Goal: Task Accomplishment & Management: Manage account settings

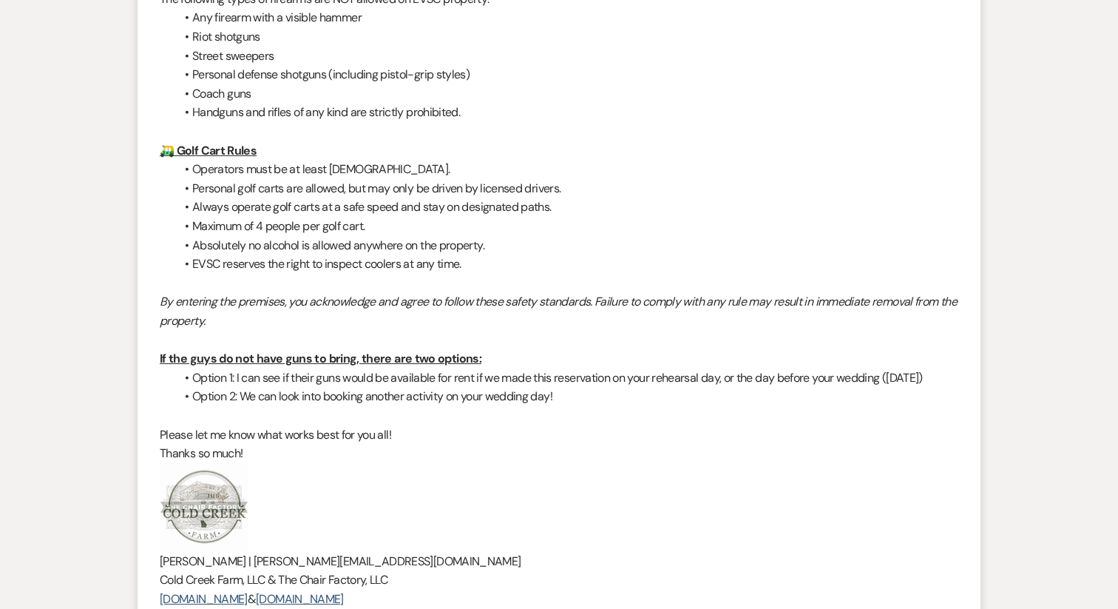
scroll to position [4782, 0]
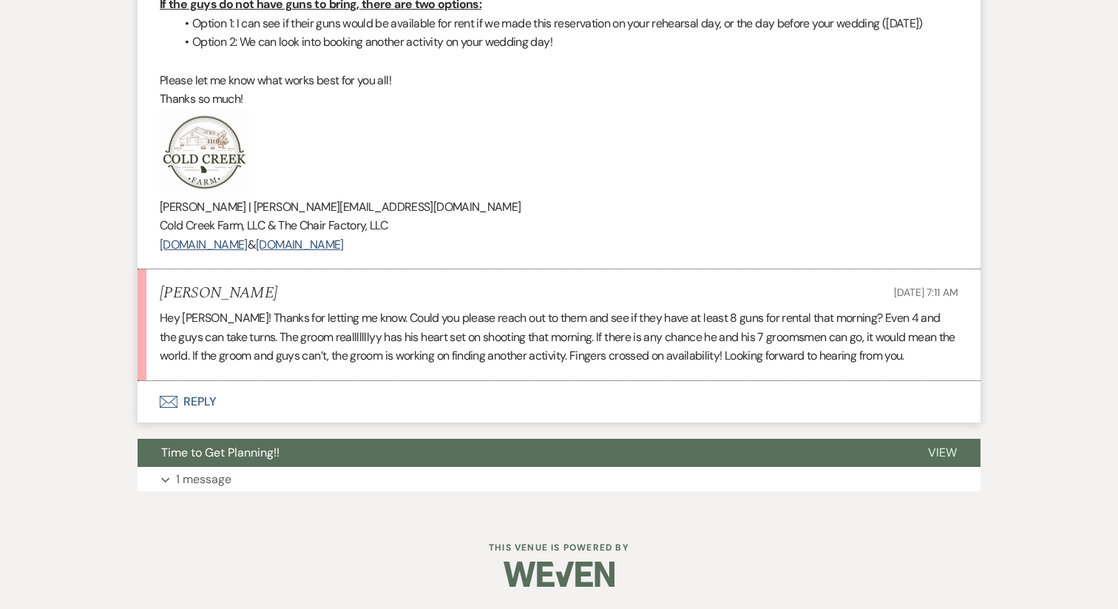
click at [209, 402] on button "Envelope Reply" at bounding box center [559, 401] width 843 height 41
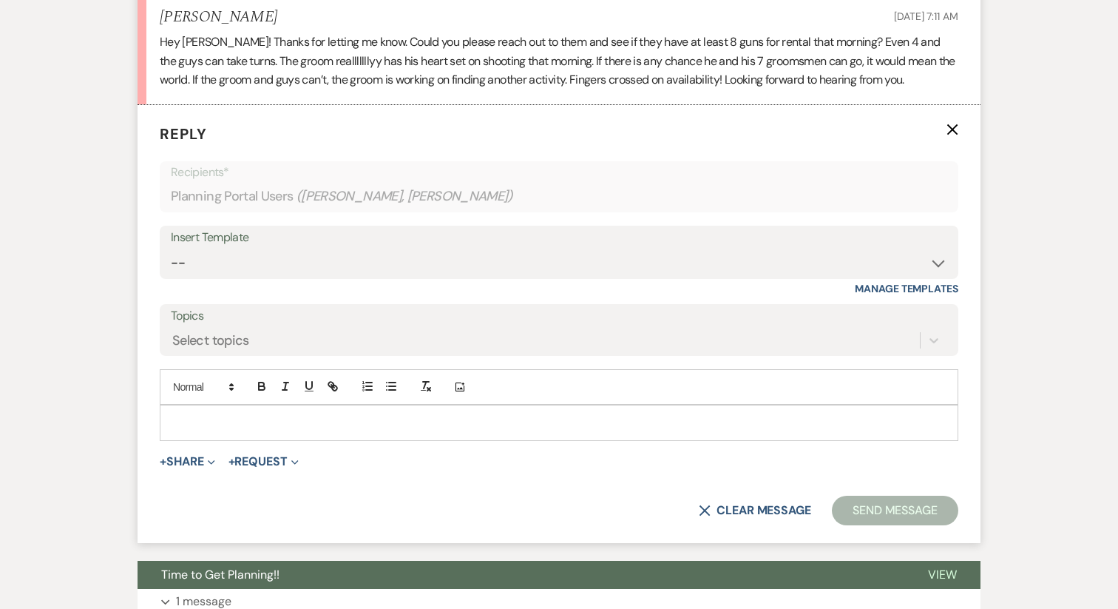
scroll to position [5016, 0]
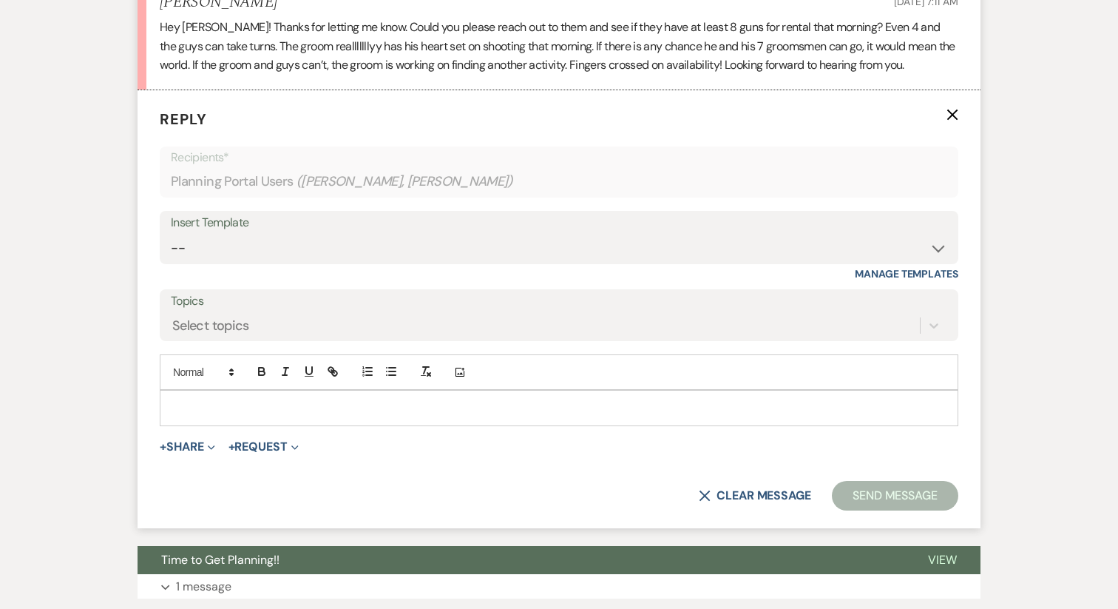
click at [198, 416] on p at bounding box center [559, 407] width 775 height 16
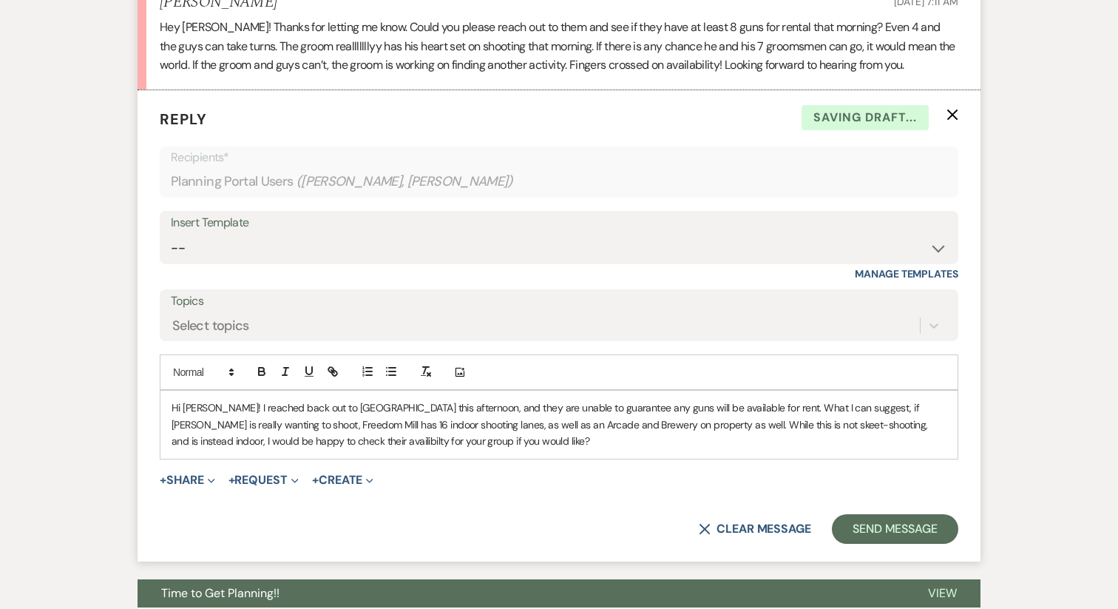
click at [373, 449] on p "Hi [PERSON_NAME]! I reached back out to [GEOGRAPHIC_DATA] this afternoon, and t…" at bounding box center [559, 424] width 775 height 50
click at [280, 449] on p "Hi [PERSON_NAME]! I reached back out to [GEOGRAPHIC_DATA] this afternoon, and t…" at bounding box center [559, 424] width 775 height 50
drag, startPoint x: 270, startPoint y: 481, endPoint x: 214, endPoint y: 484, distance: 56.3
click at [214, 449] on p "Hi [PERSON_NAME]! I reached back out to [GEOGRAPHIC_DATA] this afternoon, and t…" at bounding box center [559, 424] width 775 height 50
click at [330, 372] on icon "button" at bounding box center [330, 369] width 5 height 5
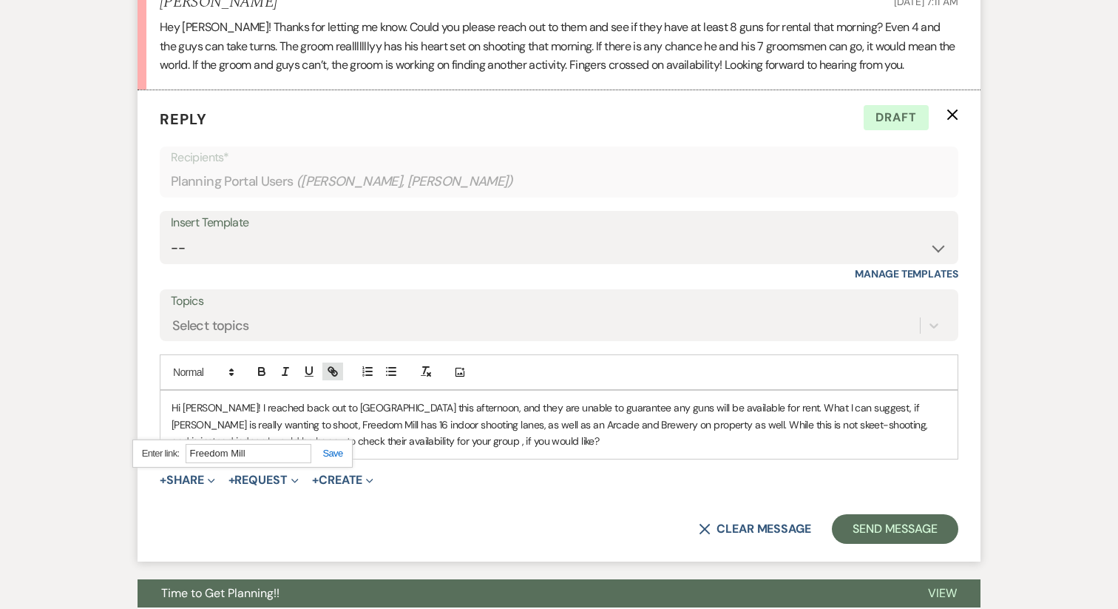
paste input "[URL][DOMAIN_NAME]"
type input "[URL][DOMAIN_NAME]"
click at [339, 459] on link at bounding box center [327, 452] width 32 height 11
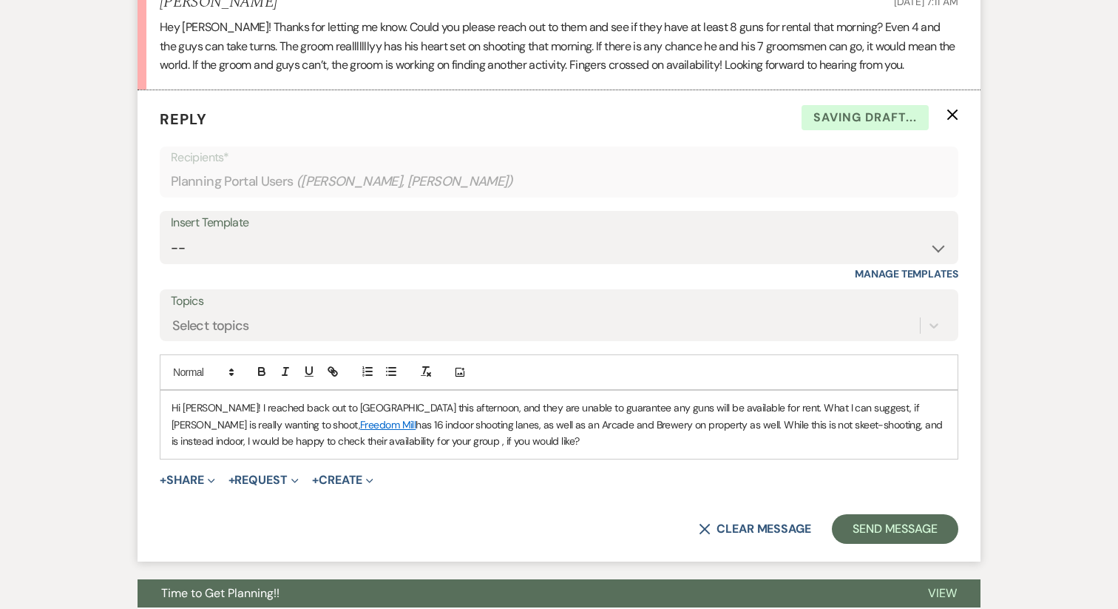
click at [452, 449] on p "Hi [PERSON_NAME]! I reached back out to [GEOGRAPHIC_DATA] this afternoon, and t…" at bounding box center [559, 424] width 775 height 50
click at [609, 449] on p "Hi [PERSON_NAME]! I reached back out to [GEOGRAPHIC_DATA] this afternoon, and t…" at bounding box center [559, 424] width 775 height 50
click at [280, 378] on icon "button" at bounding box center [285, 371] width 13 height 13
click at [615, 449] on p "Hi [PERSON_NAME]! I reached back out to [GEOGRAPHIC_DATA] this afternoon, and t…" at bounding box center [559, 424] width 775 height 50
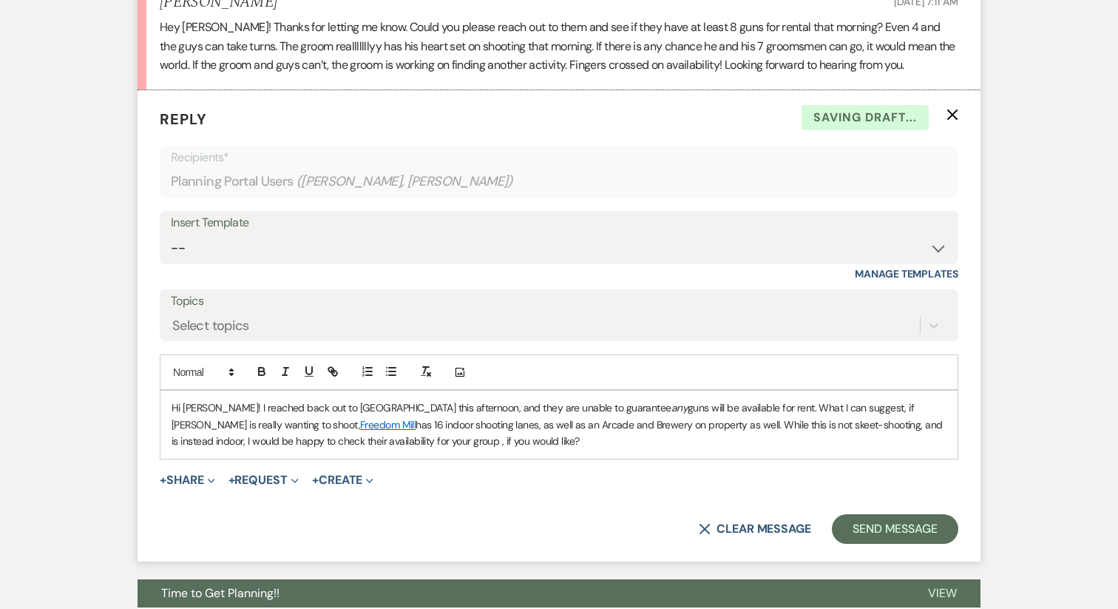
click at [746, 449] on p "Hi [PERSON_NAME]! I reached back out to [GEOGRAPHIC_DATA] this afternoon, and t…" at bounding box center [559, 424] width 775 height 50
click at [838, 449] on p "Hi [PERSON_NAME]! I reached back out to [GEOGRAPHIC_DATA] this afternoon, and t…" at bounding box center [559, 424] width 775 height 50
click at [902, 544] on button "Send Message" at bounding box center [895, 529] width 126 height 30
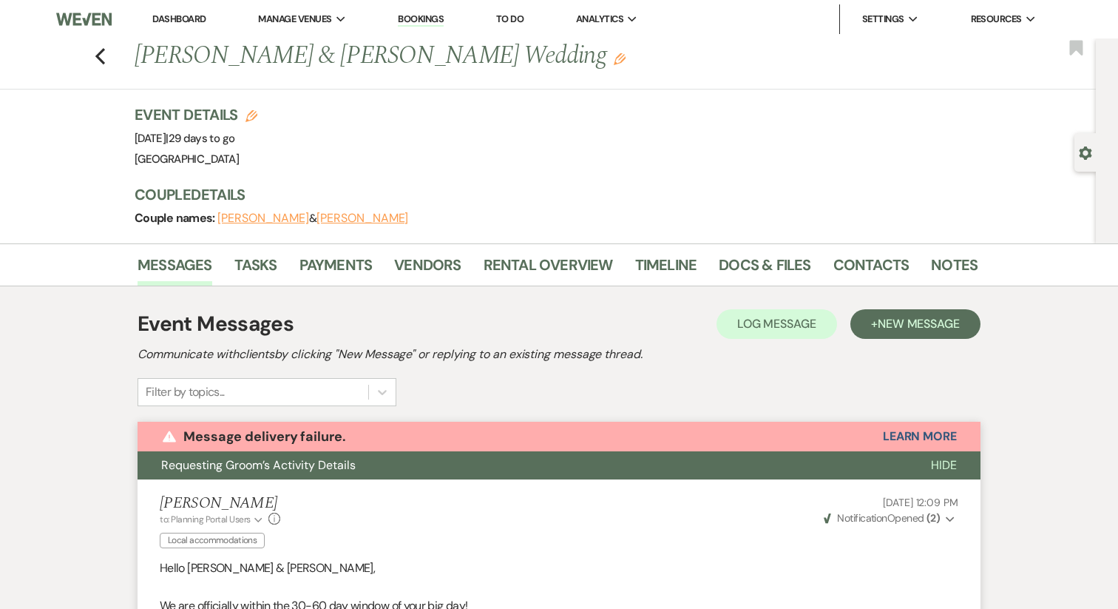
click at [147, 4] on li "Dashboard" at bounding box center [179, 19] width 68 height 30
click at [173, 16] on link "Dashboard" at bounding box center [178, 19] width 53 height 13
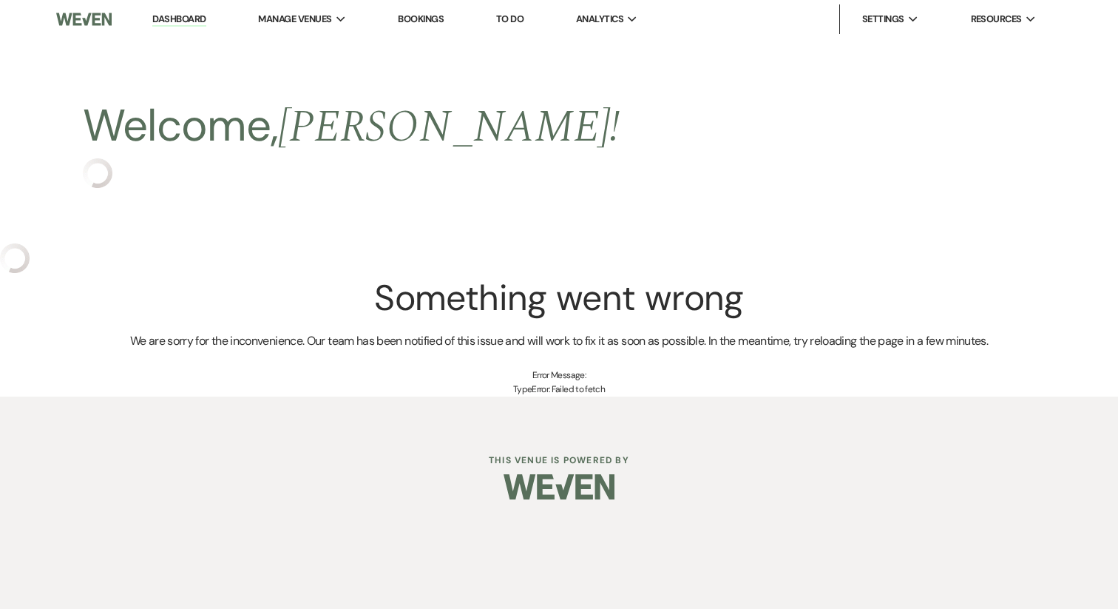
click at [209, 210] on div "Welcome, [PERSON_NAME] !" at bounding box center [559, 140] width 1118 height 205
click at [189, 22] on link "Dashboard" at bounding box center [178, 20] width 53 height 14
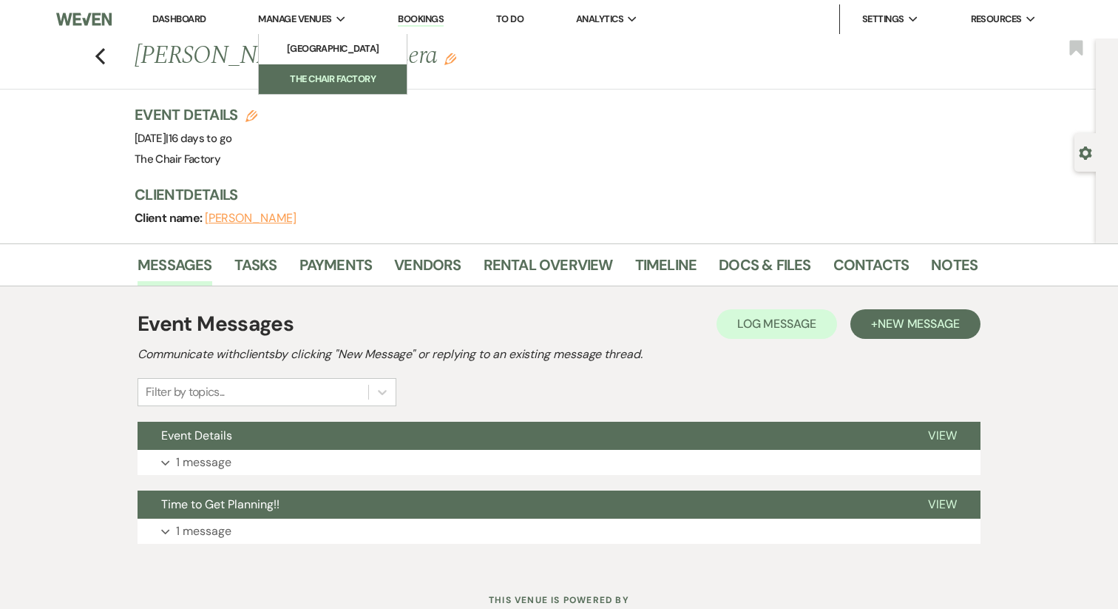
click at [311, 72] on li "The Chair Factory" at bounding box center [332, 79] width 133 height 15
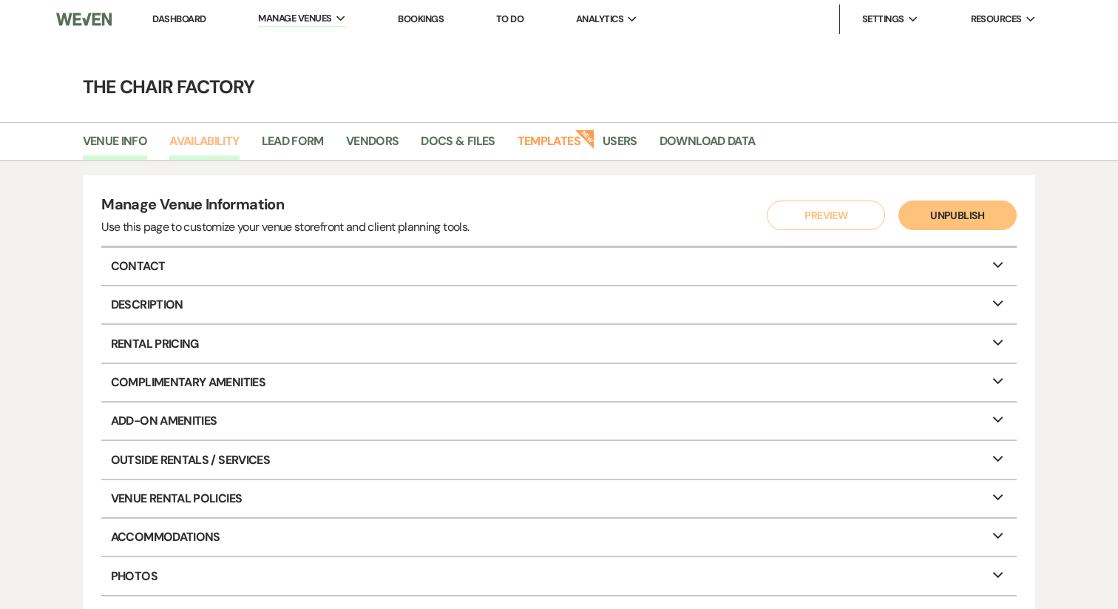
click at [221, 146] on link "Availability" at bounding box center [204, 146] width 70 height 28
select select "2"
select select "2026"
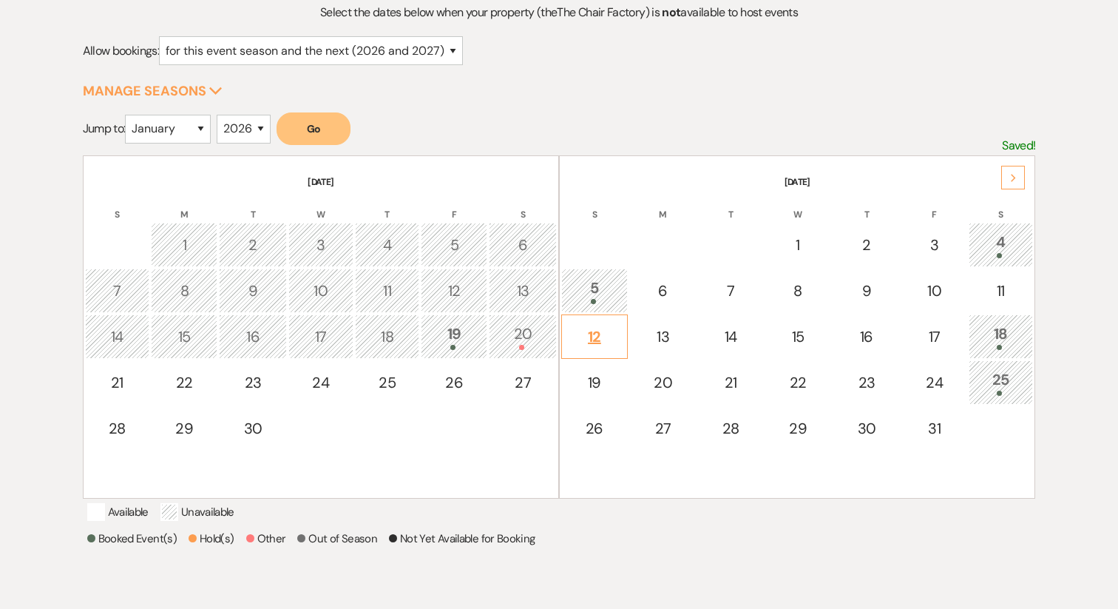
scroll to position [189, 0]
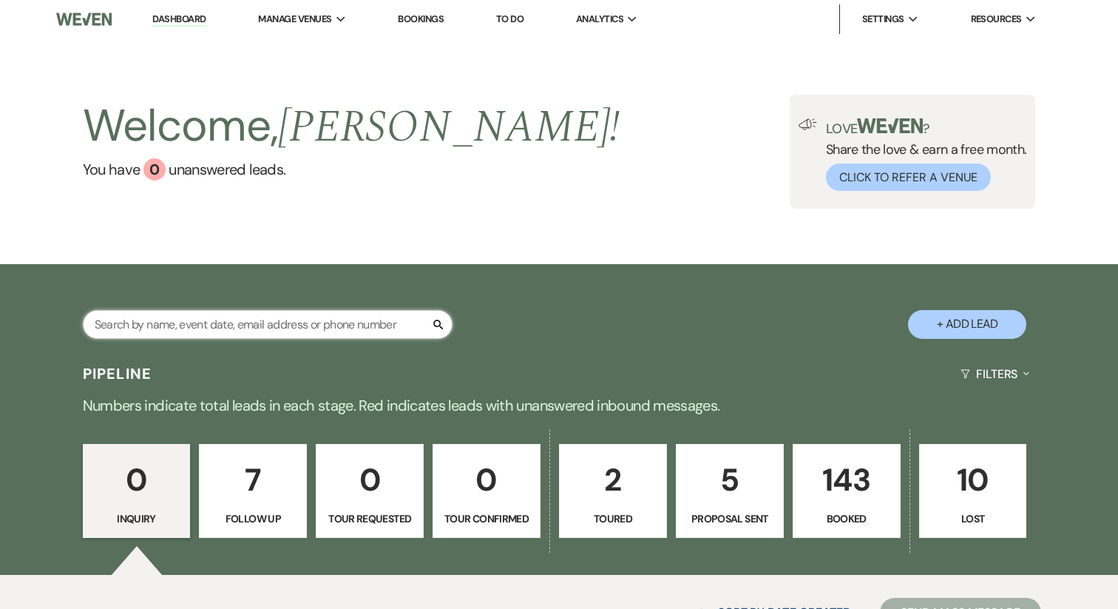
click at [184, 323] on input "text" at bounding box center [268, 324] width 370 height 29
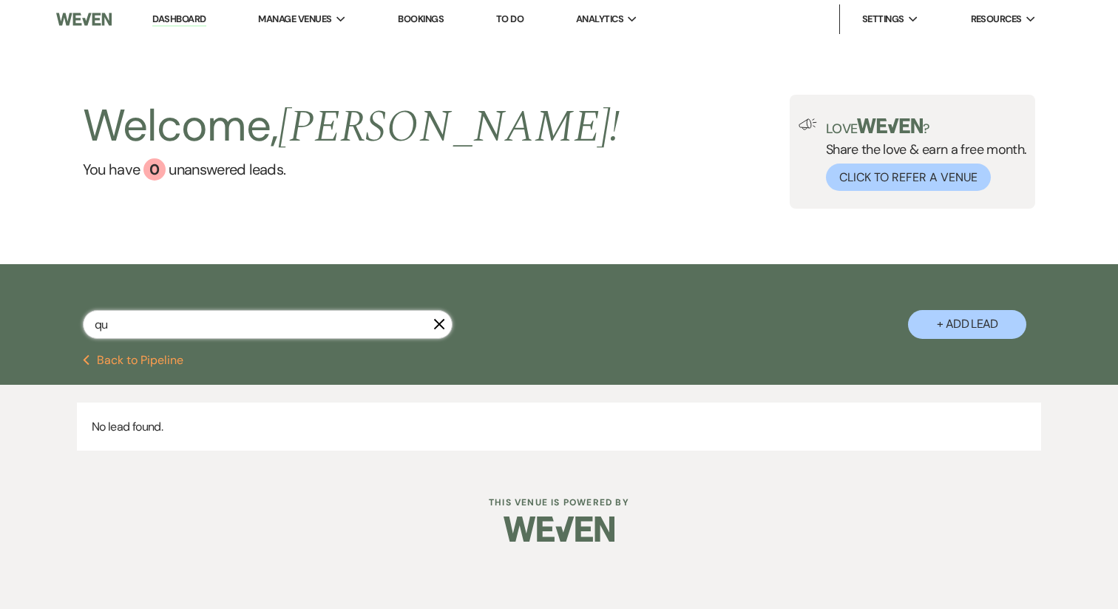
type input "q"
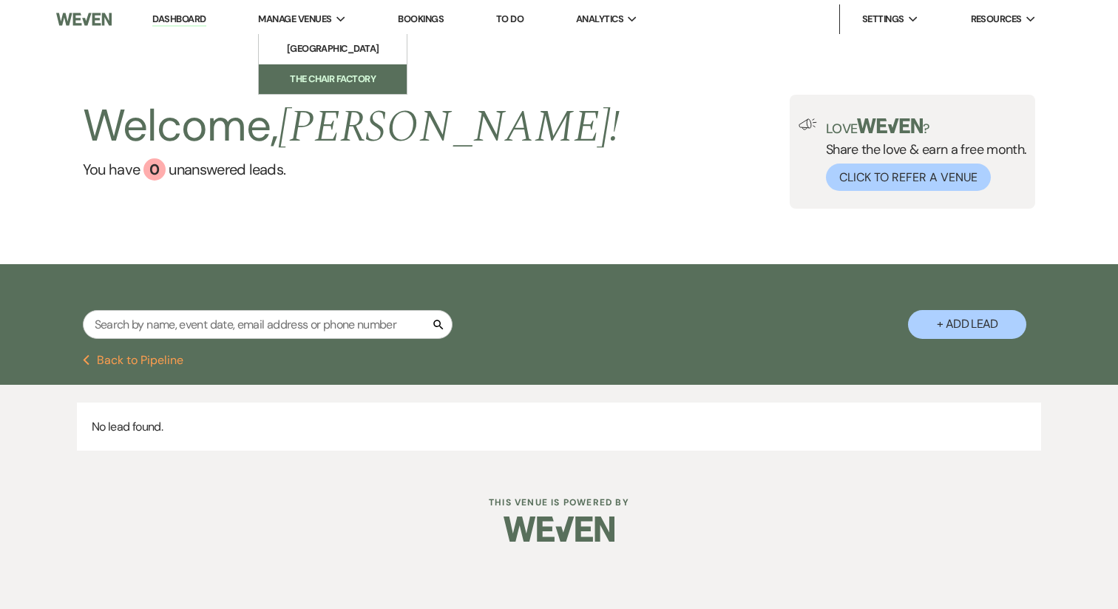
click at [319, 88] on link "The Chair Factory" at bounding box center [333, 79] width 148 height 30
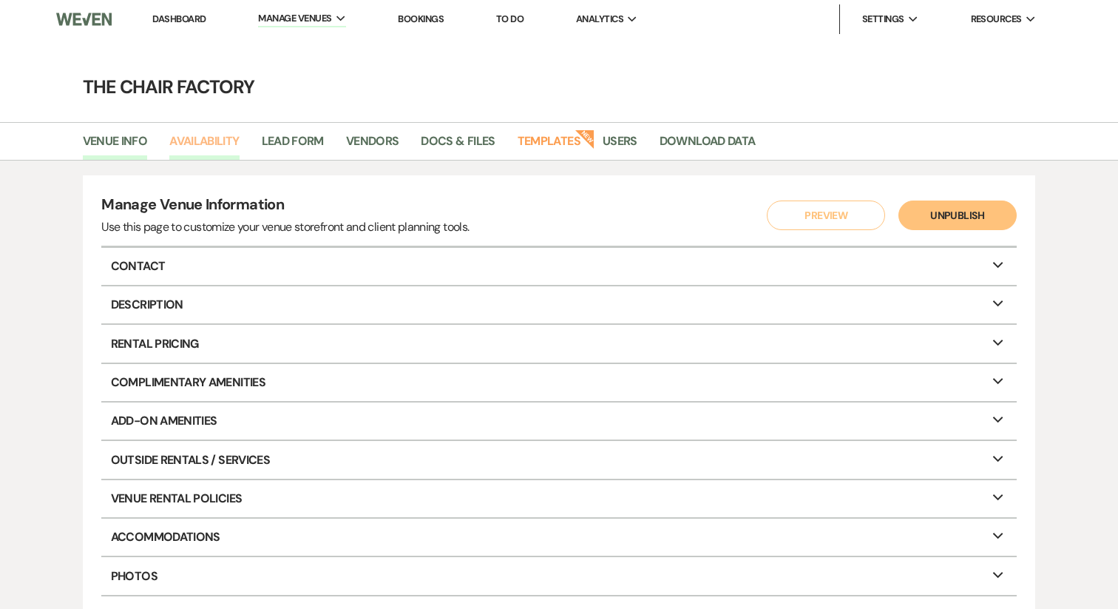
click at [224, 145] on link "Availability" at bounding box center [204, 146] width 70 height 28
select select "2"
select select "2026"
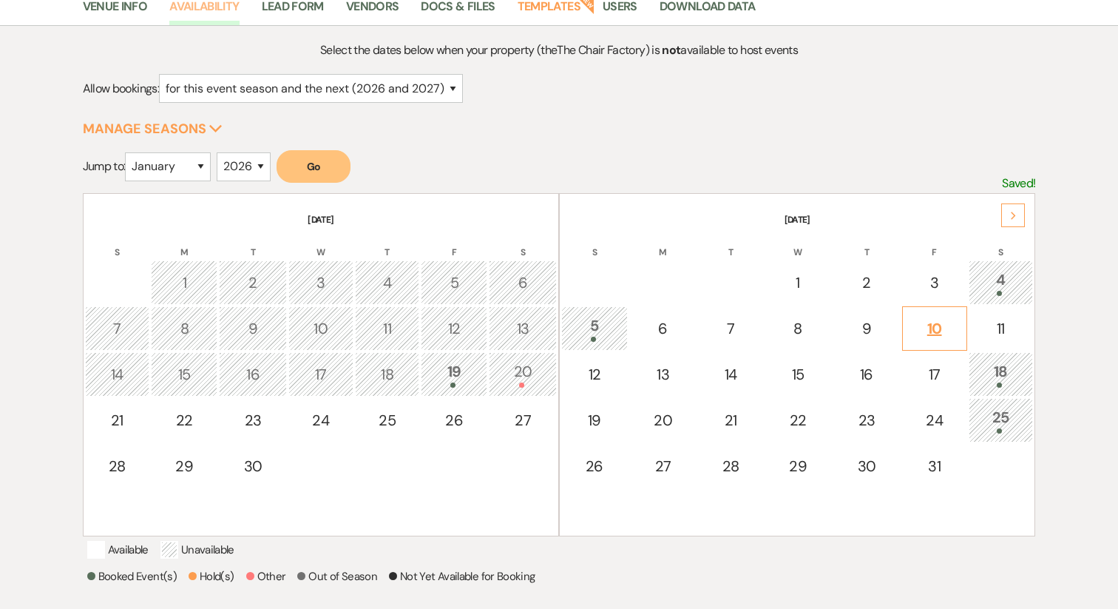
scroll to position [137, 0]
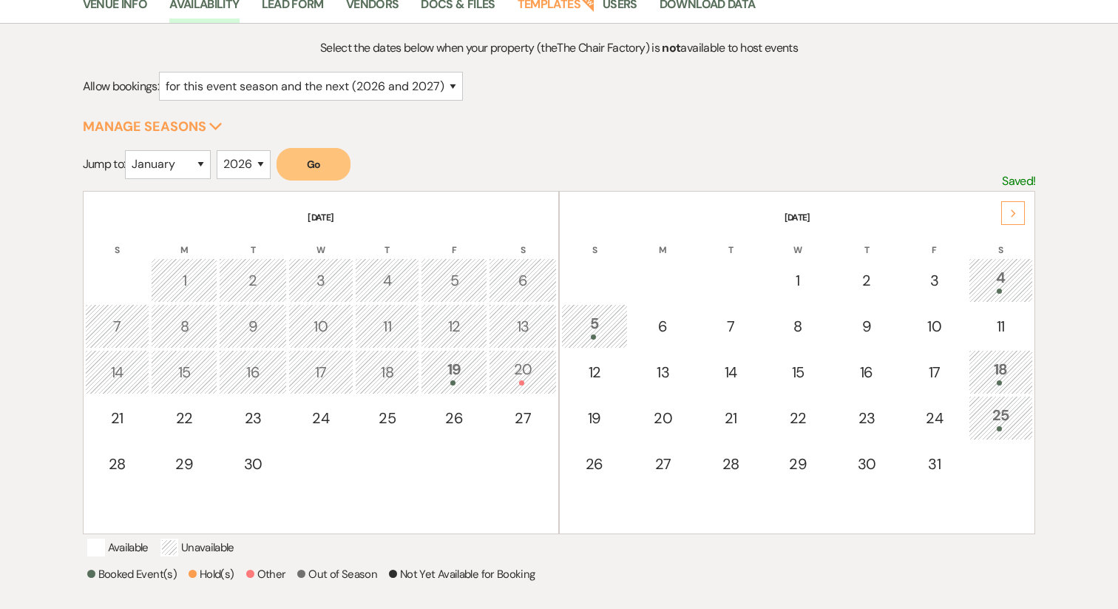
click at [996, 376] on div "18" at bounding box center [1001, 371] width 49 height 27
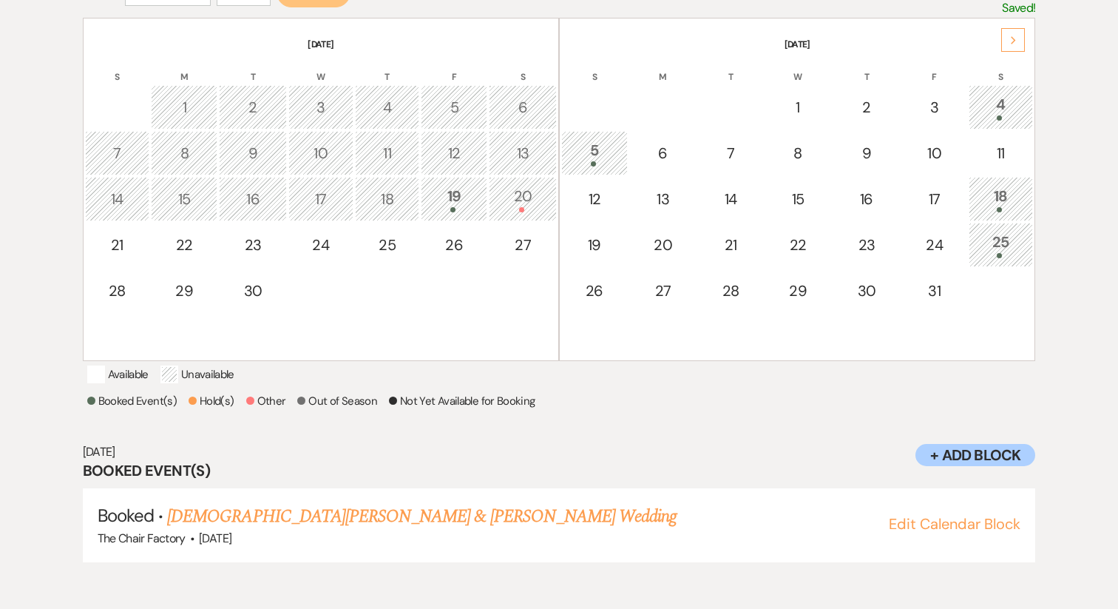
scroll to position [311, 0]
click at [598, 158] on div "5" at bounding box center [594, 151] width 50 height 27
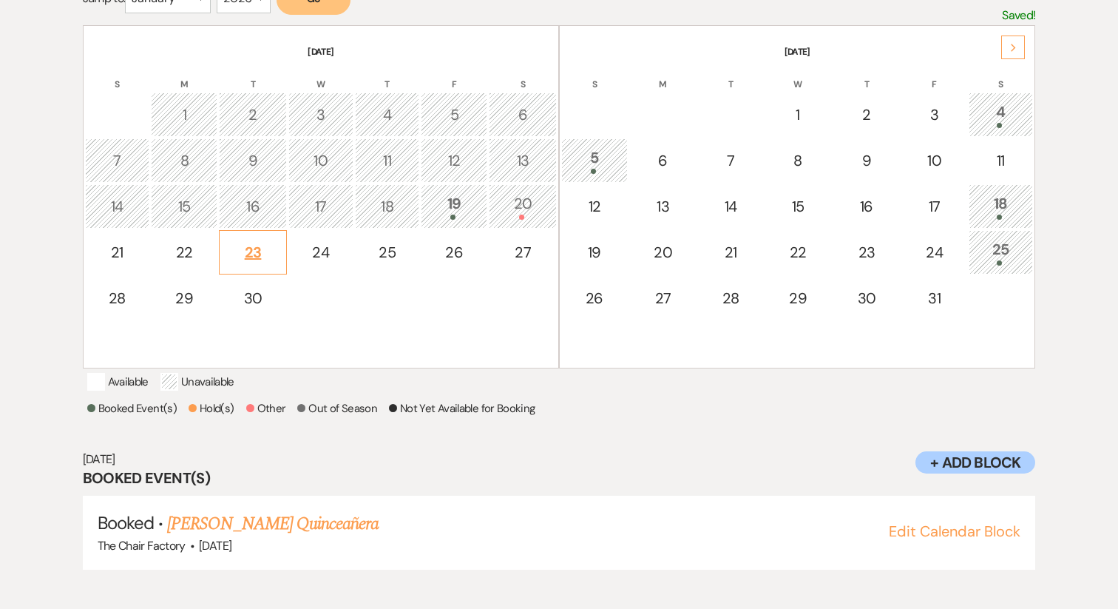
scroll to position [301, 0]
